Goal: Navigation & Orientation: Find specific page/section

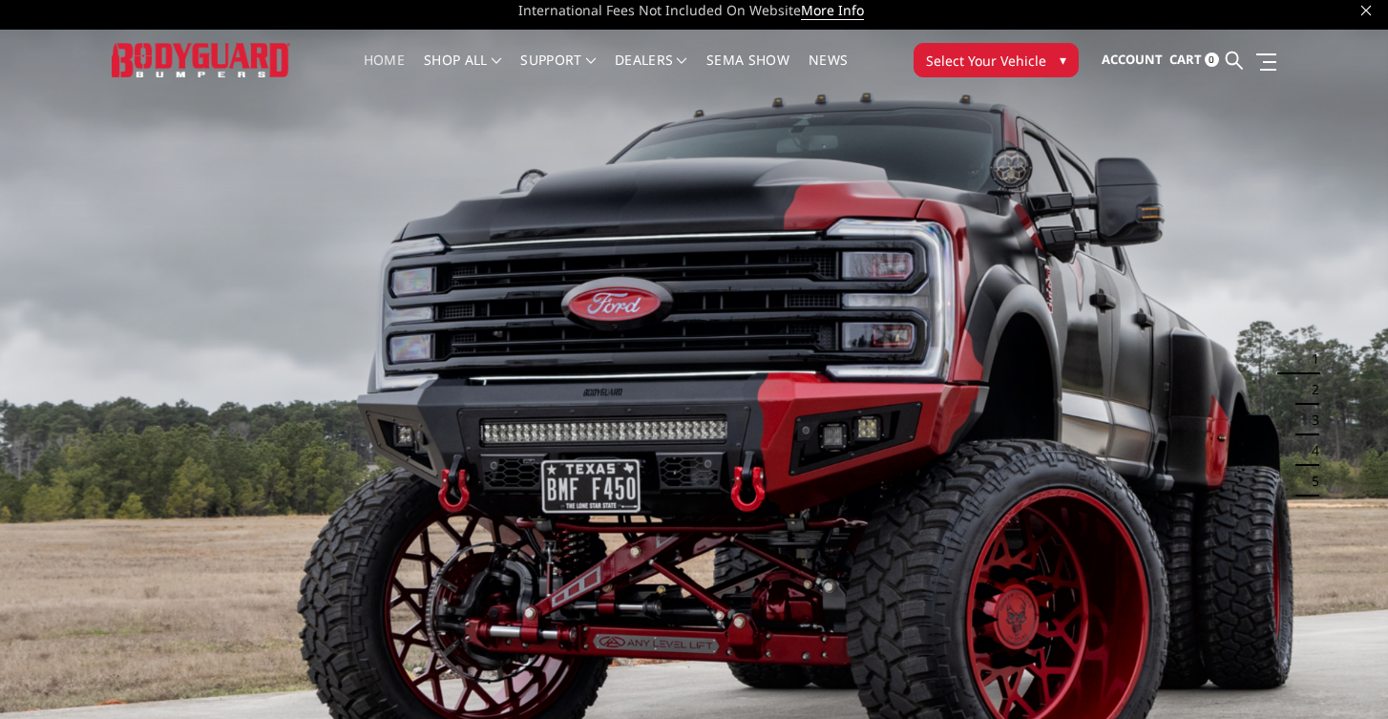
scroll to position [3, 0]
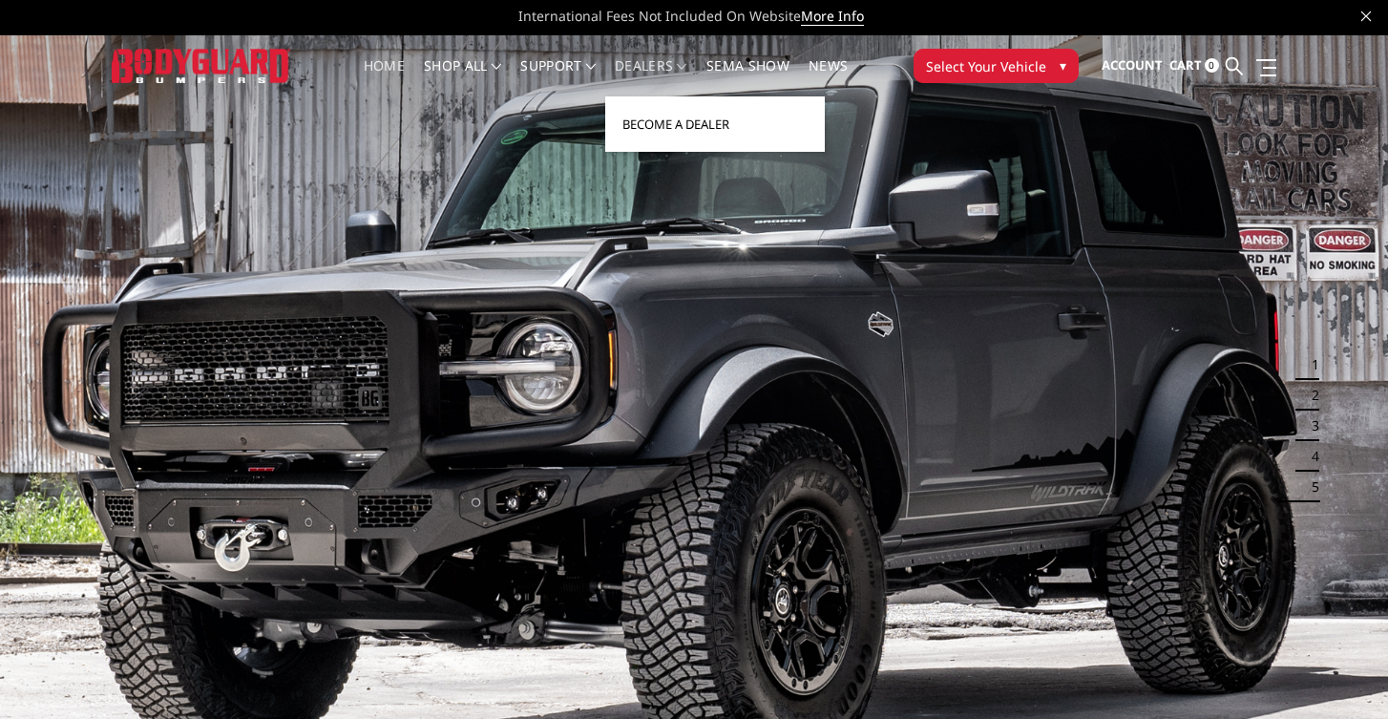
click at [693, 121] on link "Become a Dealer" at bounding box center [715, 124] width 204 height 36
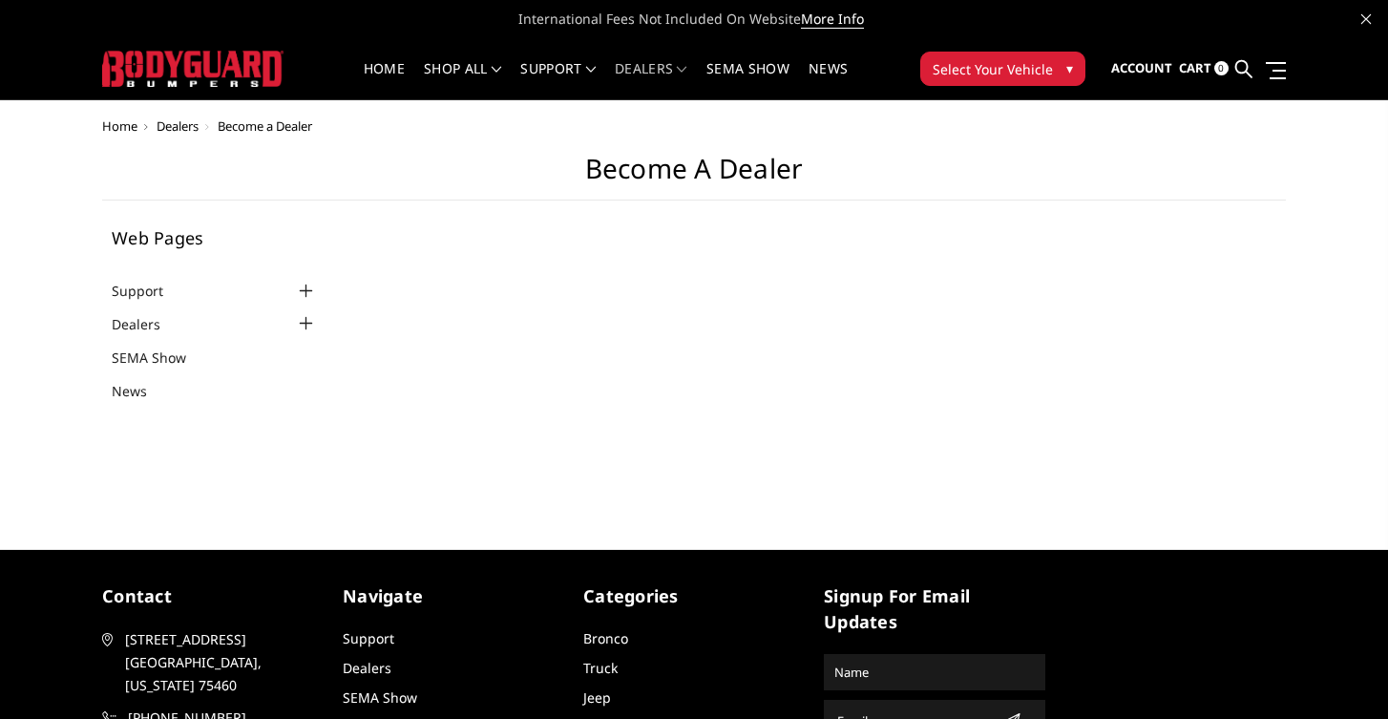
select select "US"
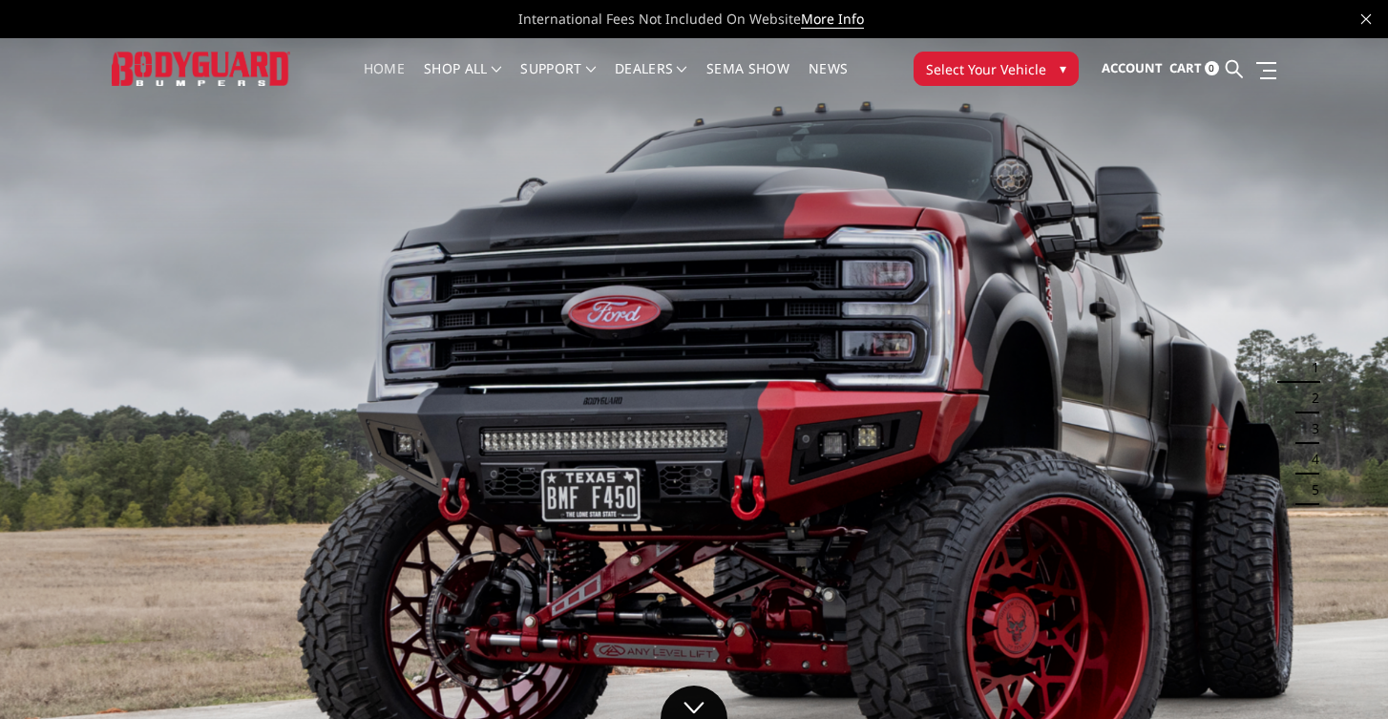
scroll to position [3, 0]
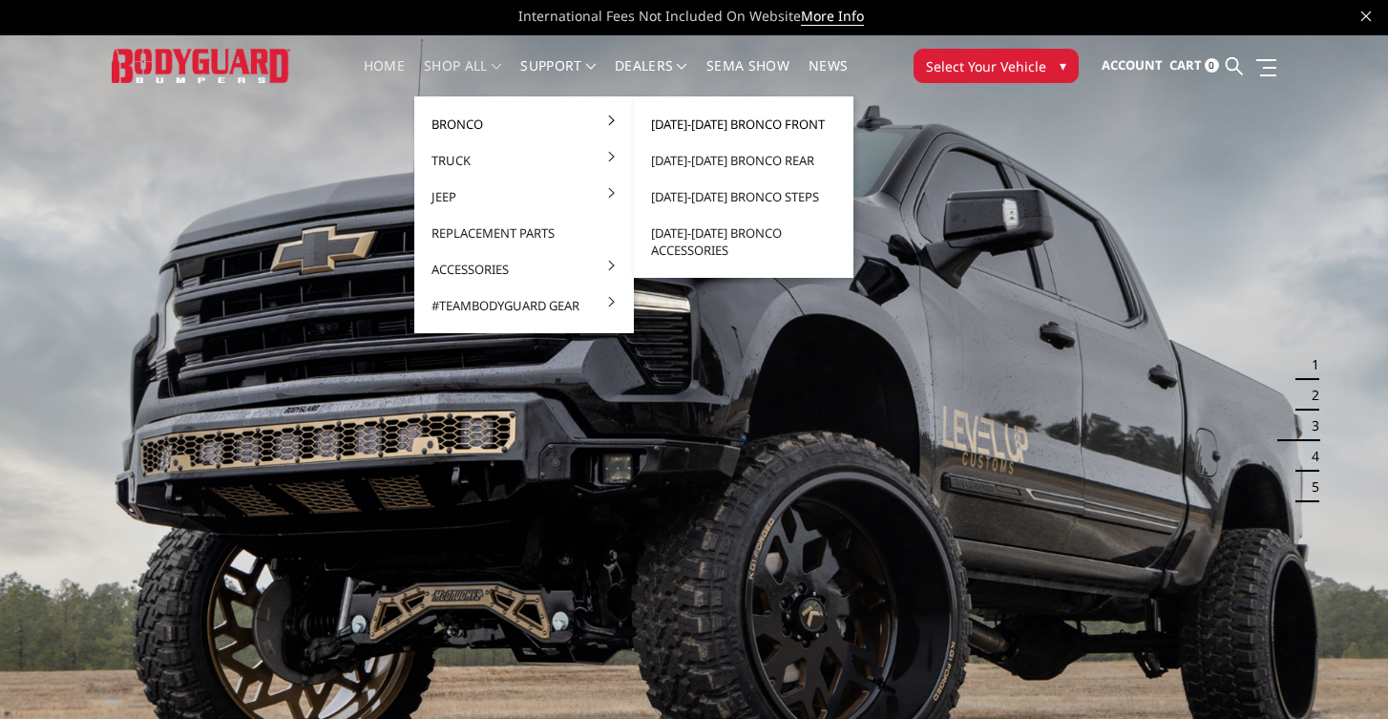
click at [698, 117] on link "[DATE]-[DATE] Bronco Front" at bounding box center [743, 124] width 204 height 36
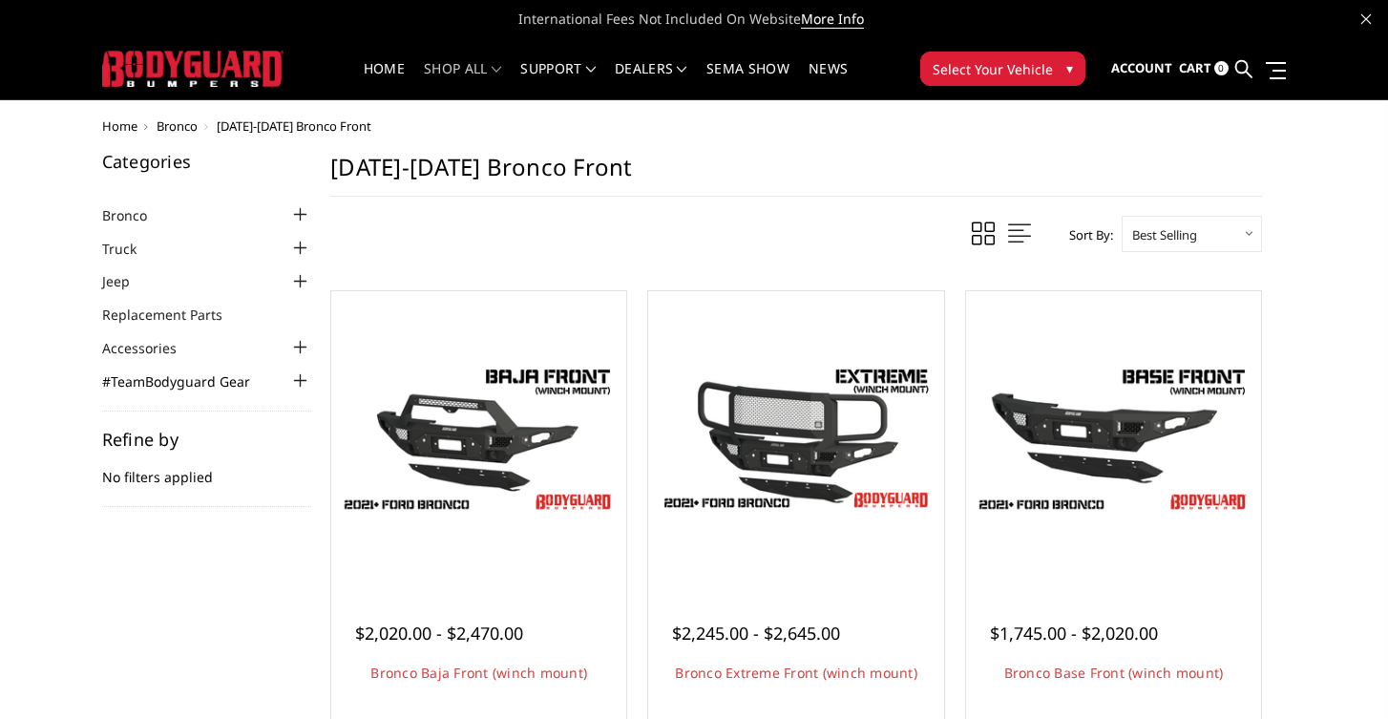
click at [178, 377] on link "#TeamBodyguard Gear" at bounding box center [188, 381] width 172 height 20
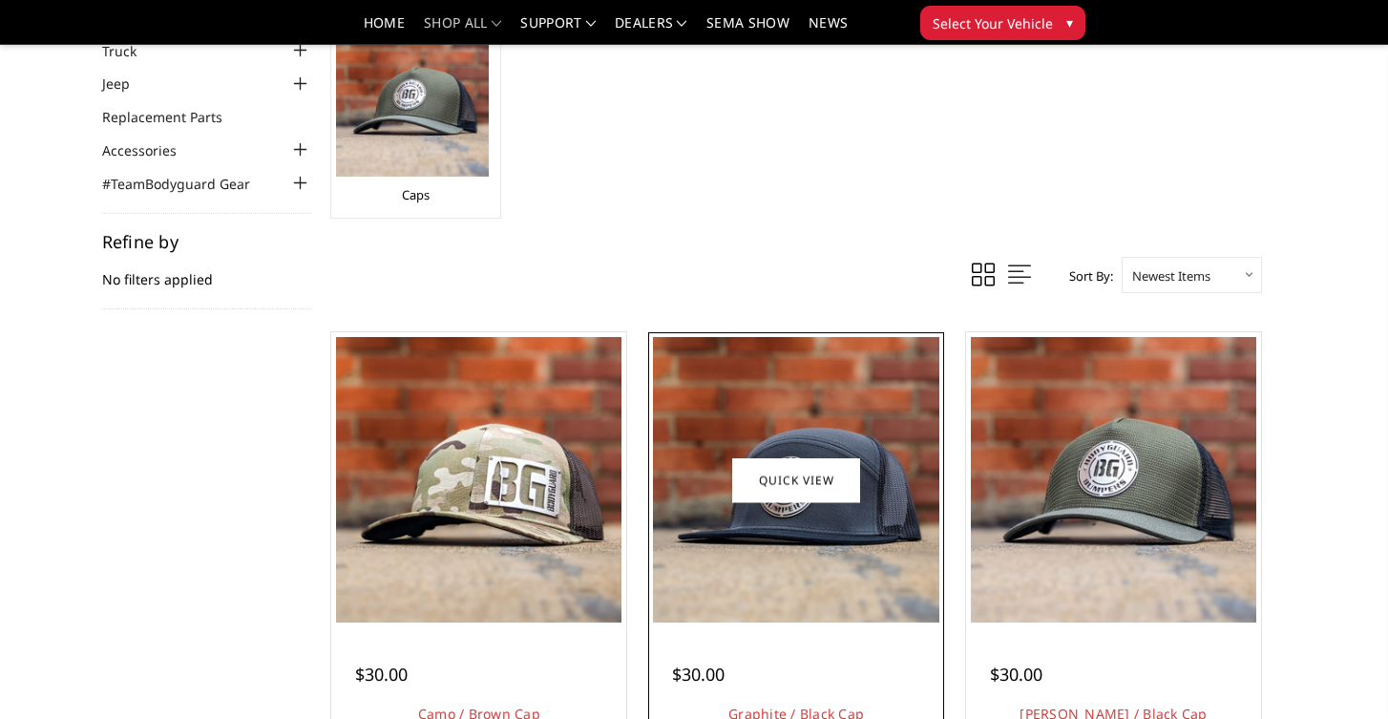
scroll to position [93, 0]
